Goal: Find specific page/section: Find specific page/section

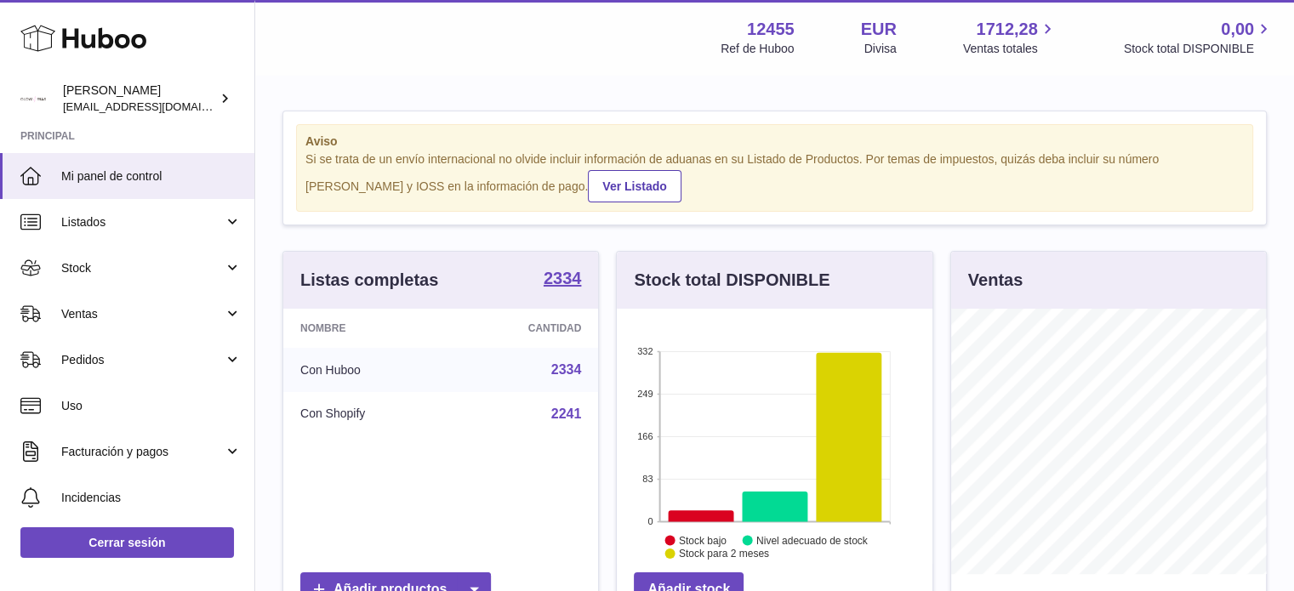
scroll to position [265, 316]
click at [222, 311] on link "Ventas" at bounding box center [127, 314] width 254 height 46
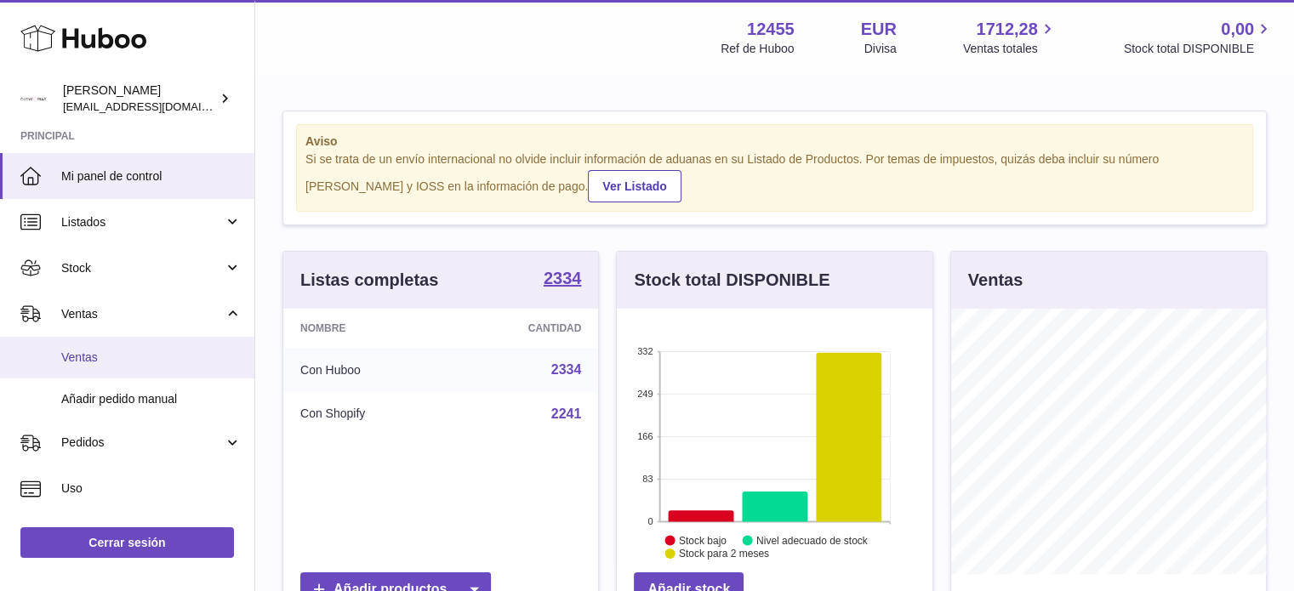
click at [100, 351] on span "Ventas" at bounding box center [151, 358] width 180 height 16
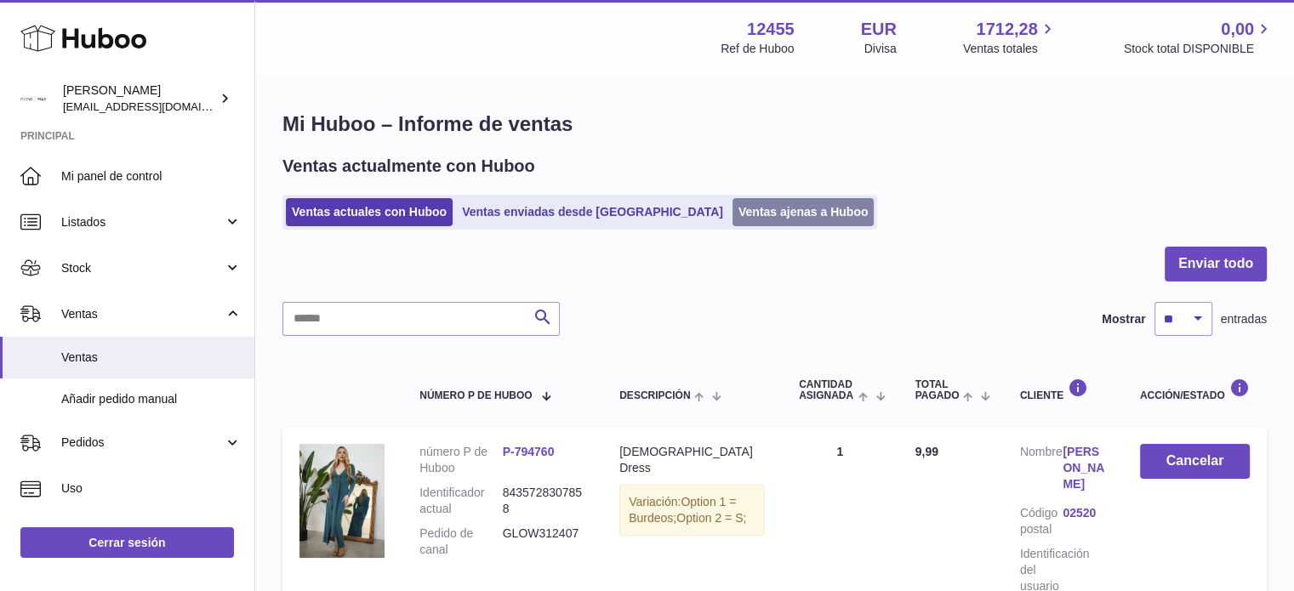
click at [732, 199] on link "Ventas ajenas a Huboo" at bounding box center [803, 212] width 142 height 28
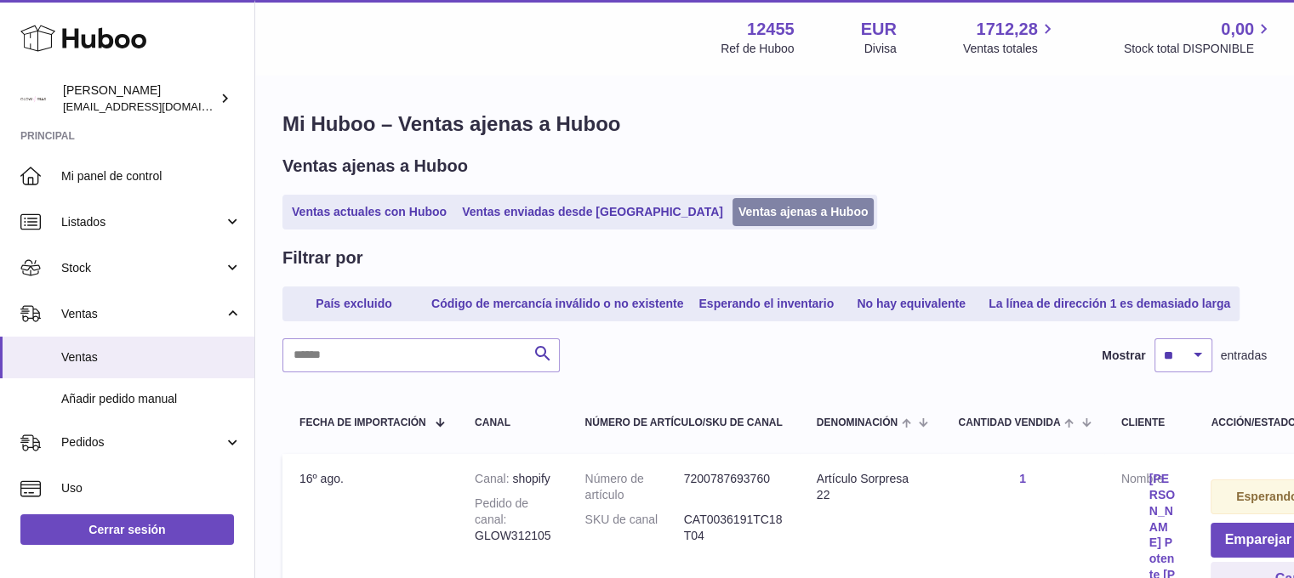
click at [732, 214] on link "Ventas ajenas a Huboo" at bounding box center [803, 212] width 142 height 28
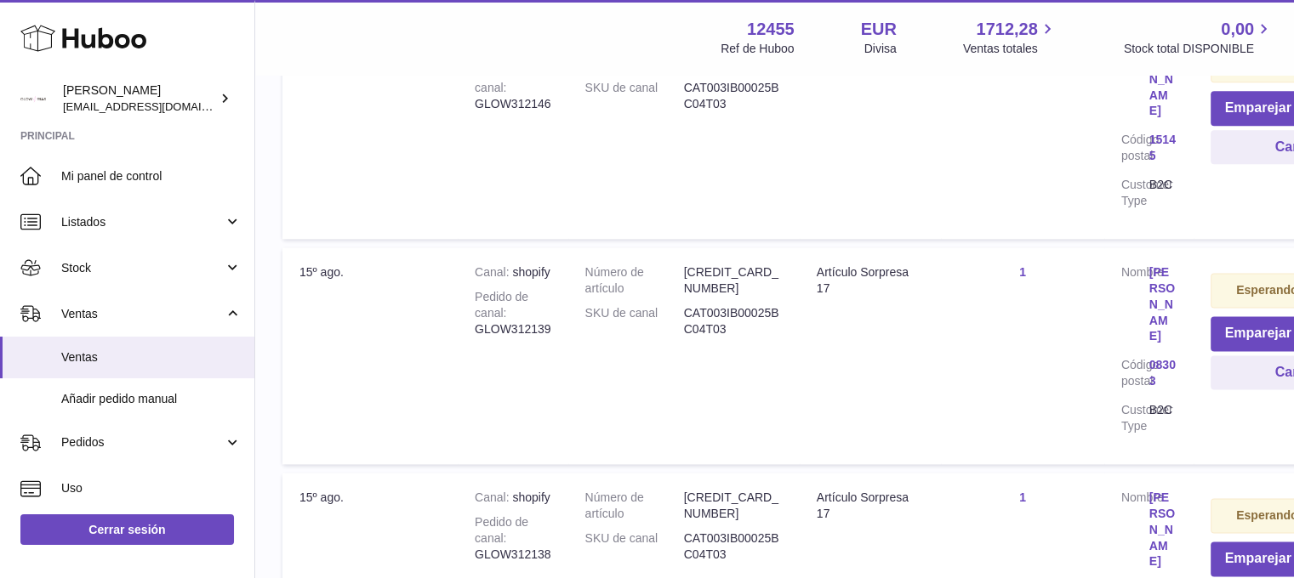
scroll to position [2353, 0]
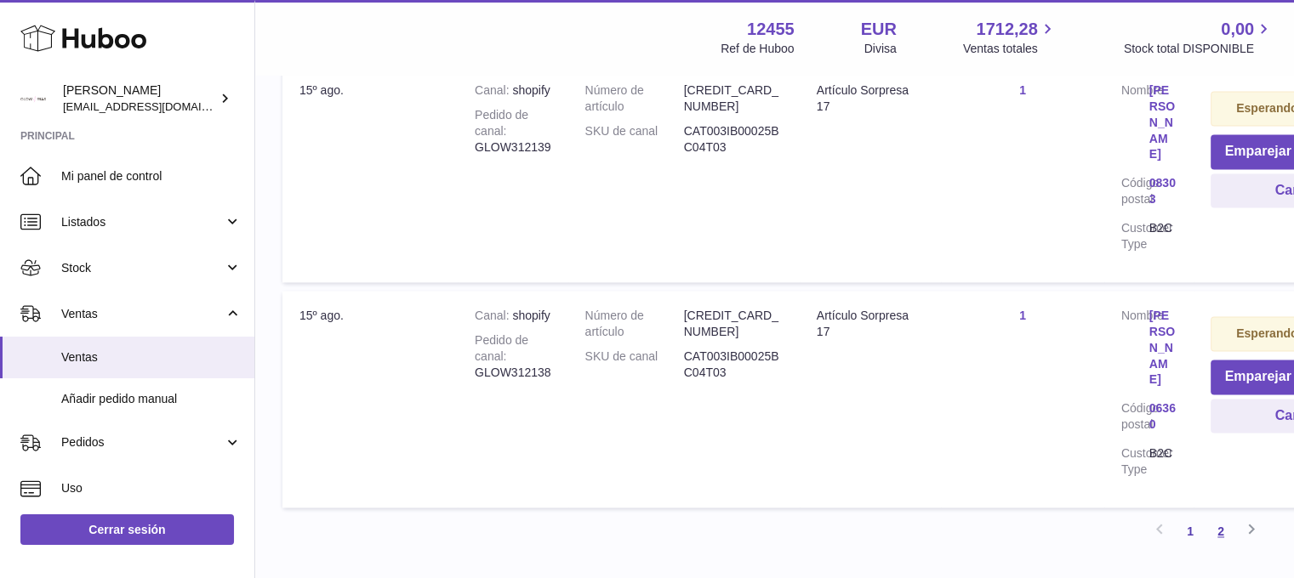
click at [1222, 516] on link "2" at bounding box center [1220, 531] width 31 height 31
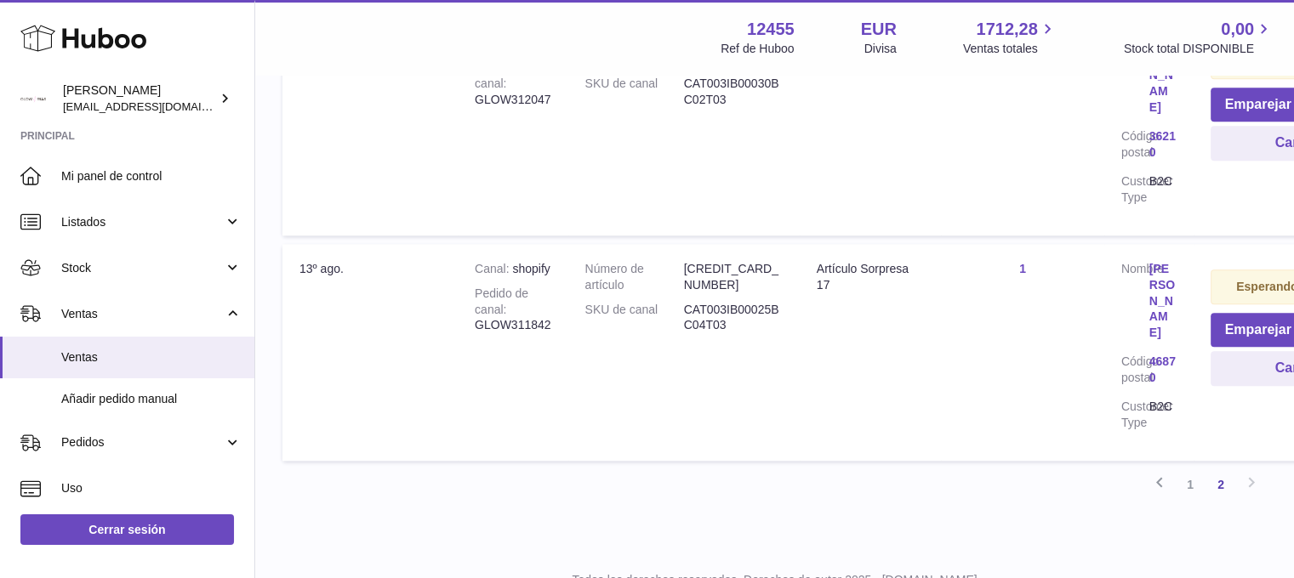
scroll to position [1886, 0]
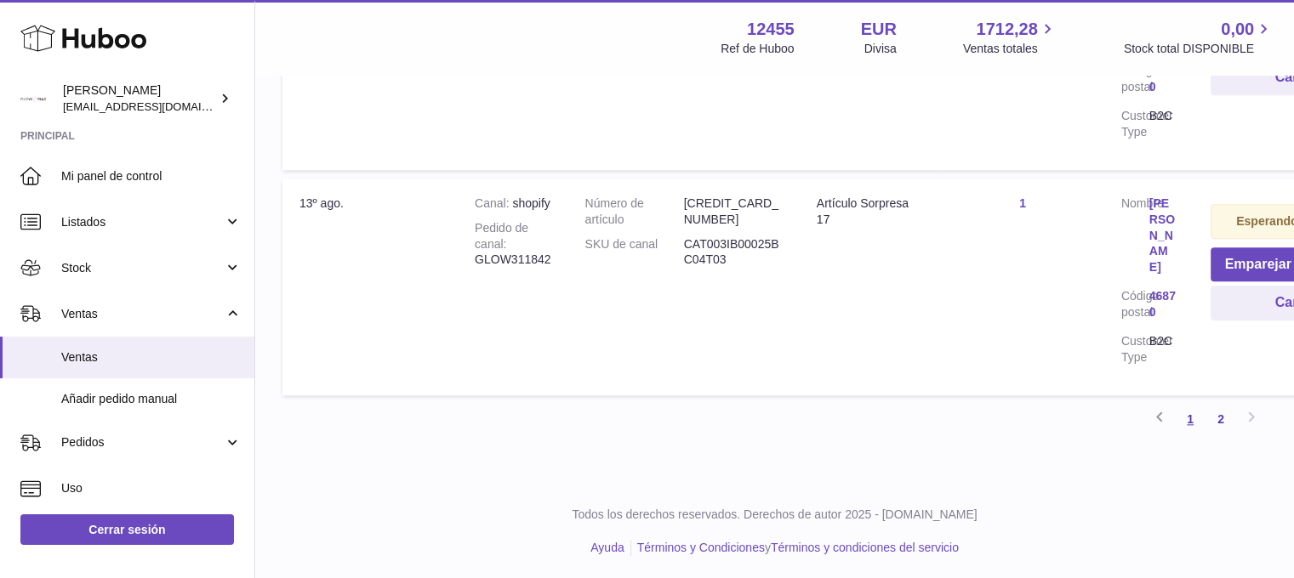
click at [1194, 418] on link "1" at bounding box center [1190, 419] width 31 height 31
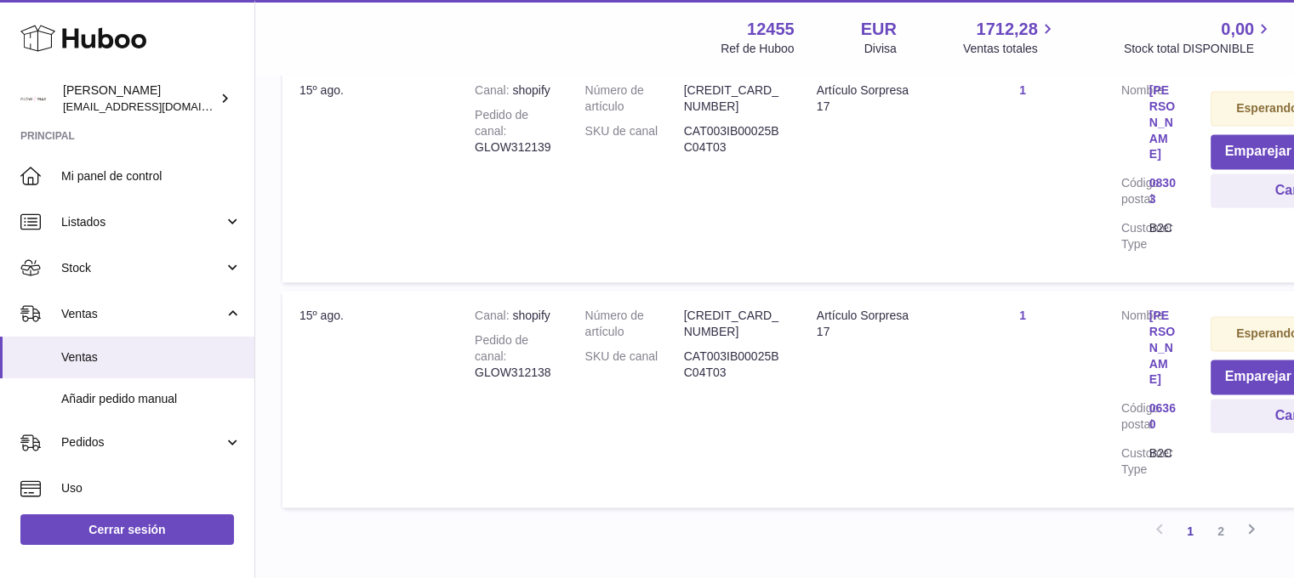
scroll to position [2401, 0]
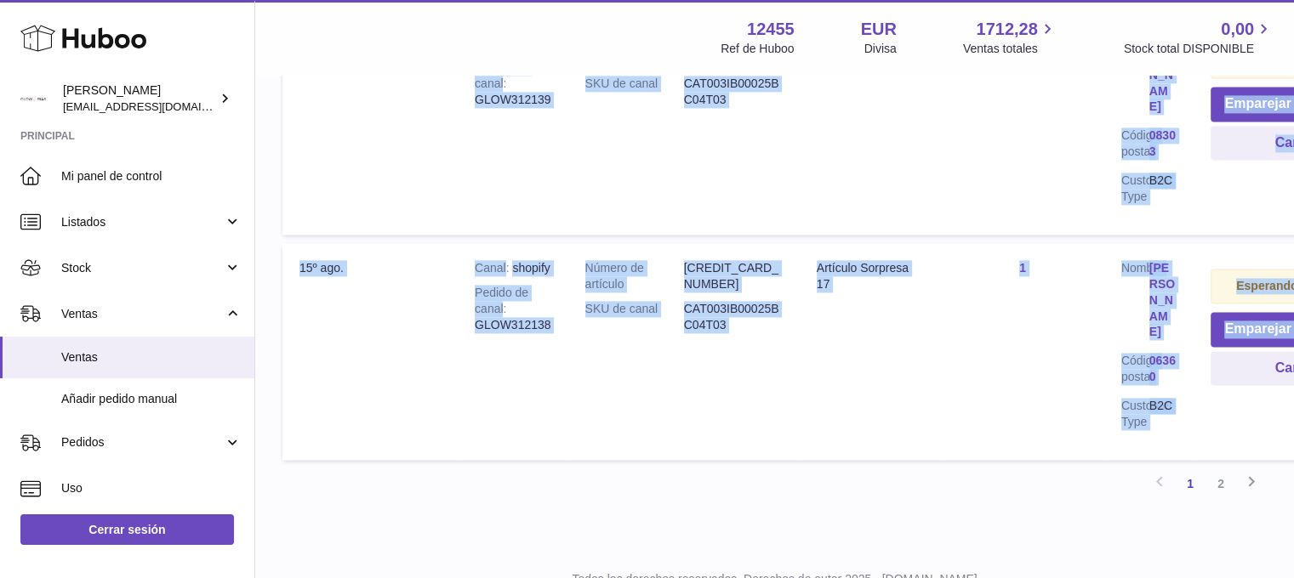
drag, startPoint x: 294, startPoint y: 343, endPoint x: 1268, endPoint y: 333, distance: 973.3
copy table "Lorem ip dolorsitame Conse Adipis el seddoeiu/TEM in utlab Etdoloremagn Aliquae…"
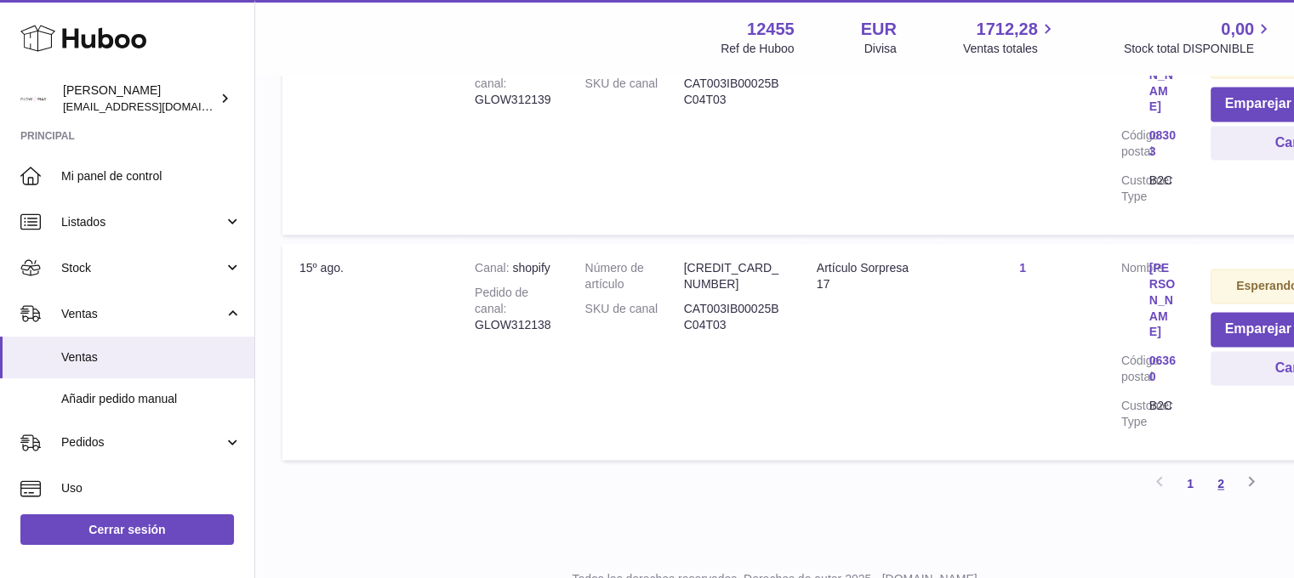
click at [1217, 469] on link "2" at bounding box center [1220, 484] width 31 height 31
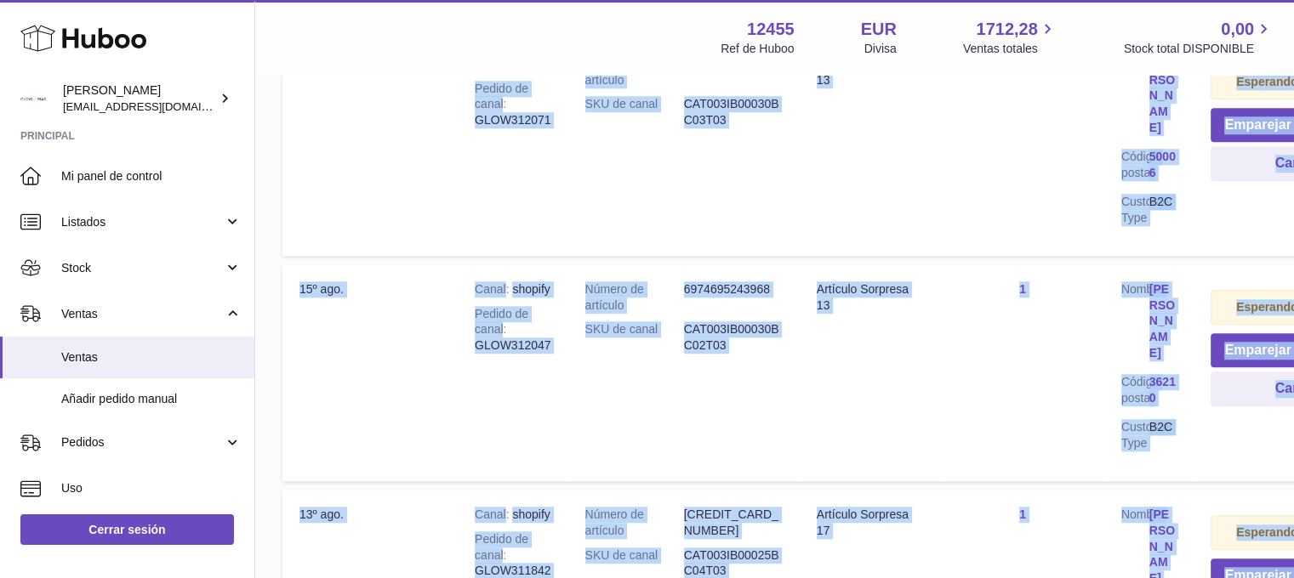
scroll to position [1886, 0]
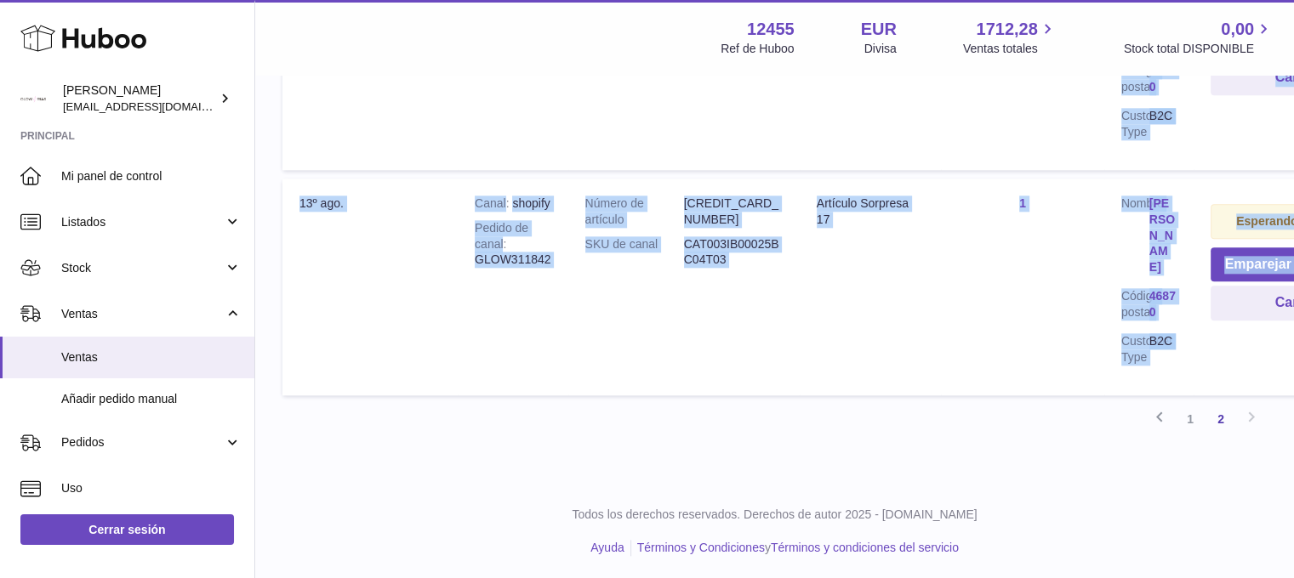
drag, startPoint x: 297, startPoint y: 396, endPoint x: 1238, endPoint y: 356, distance: 941.7
copy tbody "15º ago. Canal shopify Pedido de canal GLOW312132 Número de artículo 6974691410…"
